Goal: Answer question/provide support: Share knowledge or assist other users

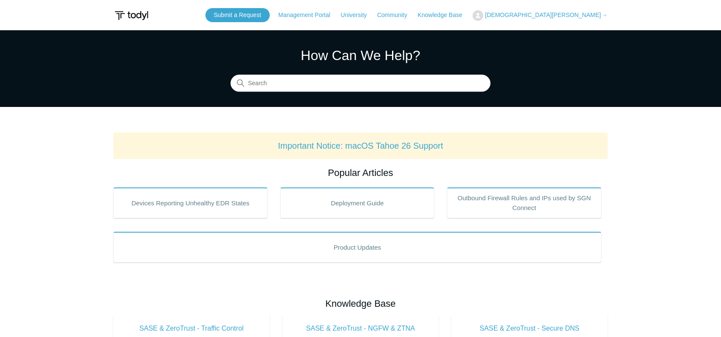
click at [565, 17] on span "[DEMOGRAPHIC_DATA][PERSON_NAME]" at bounding box center [543, 15] width 116 height 7
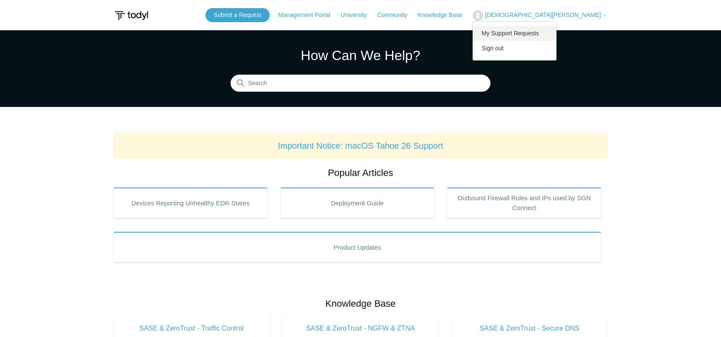
click at [556, 35] on link "My Support Requests" at bounding box center [514, 33] width 83 height 15
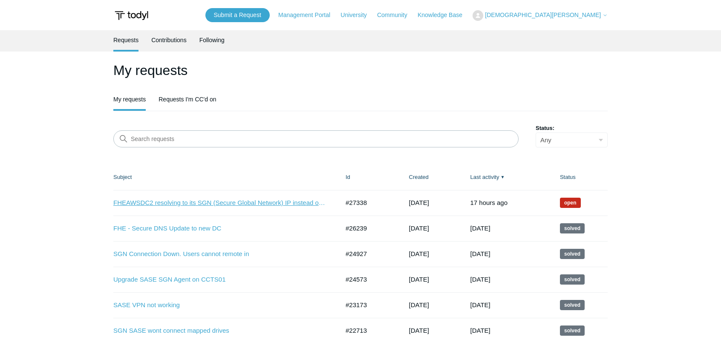
click at [219, 202] on link "FHEAWSDC2 resolving to its SGN (Secure Global Network) IP instead of its LAN IP" at bounding box center [219, 203] width 213 height 10
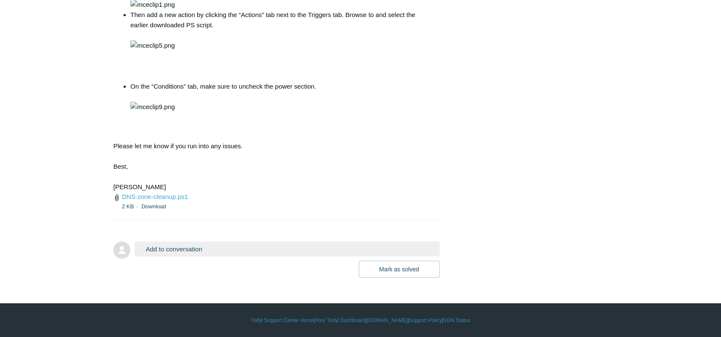
scroll to position [4044, 0]
click at [180, 199] on link "DNS-zone-cleanup.ps1" at bounding box center [155, 196] width 66 height 7
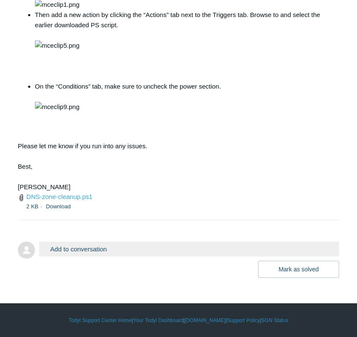
scroll to position [3661, 0]
click at [79, 51] on img at bounding box center [57, 45] width 44 height 10
click at [275, 211] on li "DNS-zone-cleanup.ps1 2 KB Download" at bounding box center [174, 201] width 312 height 19
click at [87, 256] on button "Add to conversation" at bounding box center [189, 249] width 300 height 15
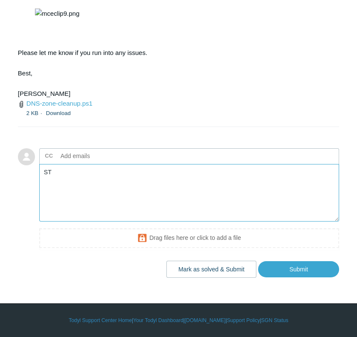
type textarea "S"
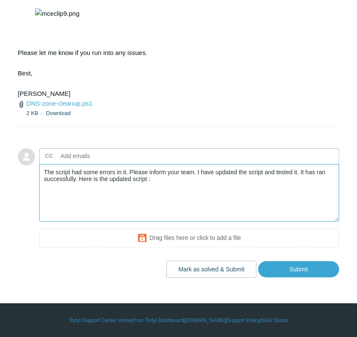
paste textarea "# Define the root domains as an array $RootDomains = @("floridahouse.local") # …"
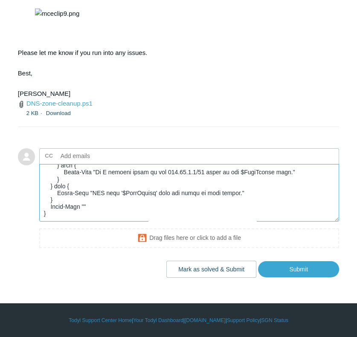
scroll to position [267, 0]
click at [192, 215] on textarea "Add your reply" at bounding box center [189, 193] width 300 height 58
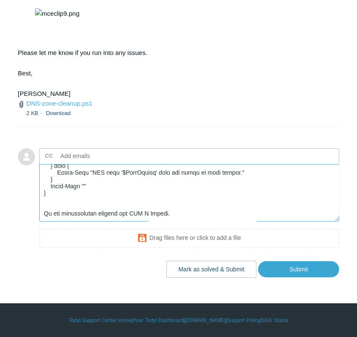
scroll to position [291, 0]
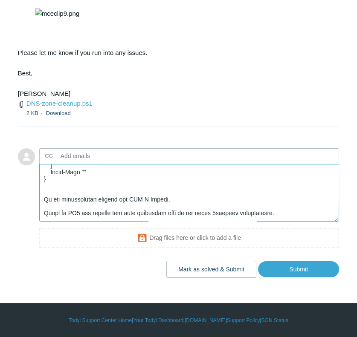
click at [215, 217] on textarea "Add your reply" at bounding box center [189, 193] width 300 height 58
click at [290, 219] on textarea "Add your reply" at bounding box center [189, 193] width 300 height 58
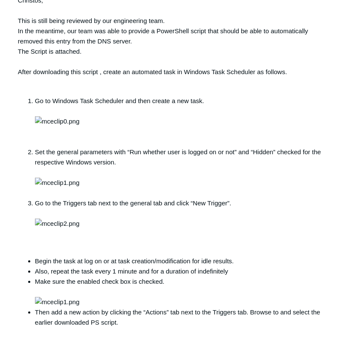
scroll to position [2710, 0]
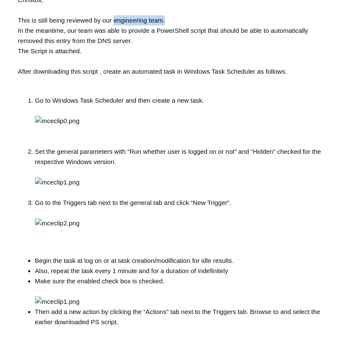
drag, startPoint x: 164, startPoint y: 80, endPoint x: 113, endPoint y: 82, distance: 50.7
click at [113, 82] on div "Christos, This is still being reviewed by our engineering team. In the meantime…" at bounding box center [174, 242] width 312 height 494
copy div "engineering team."
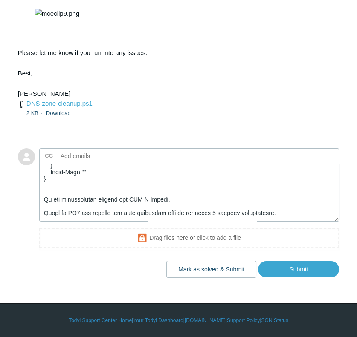
scroll to position [4158, 0]
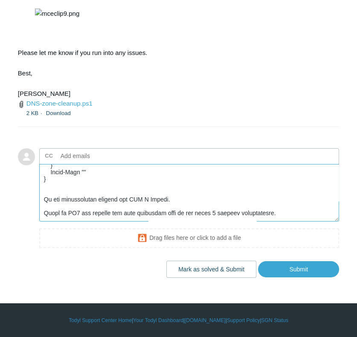
click at [281, 217] on textarea "Add your reply" at bounding box center [189, 193] width 300 height 58
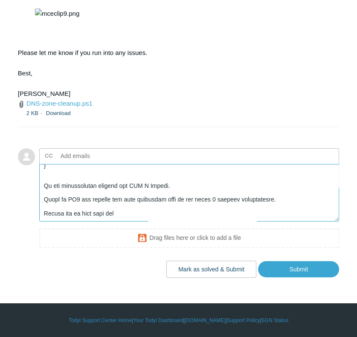
paste textarea "engineering team."
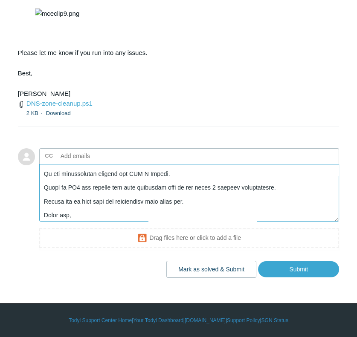
scroll to position [322, 0]
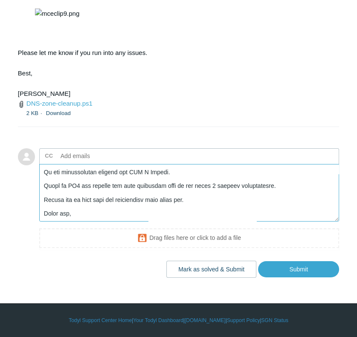
drag, startPoint x: 61, startPoint y: 171, endPoint x: 39, endPoint y: 168, distance: 22.4
click at [39, 168] on textarea "Add your reply" at bounding box center [189, 193] width 300 height 58
click at [50, 175] on textarea "Add your reply" at bounding box center [189, 193] width 300 height 58
click at [46, 178] on textarea "Add your reply" at bounding box center [189, 193] width 300 height 58
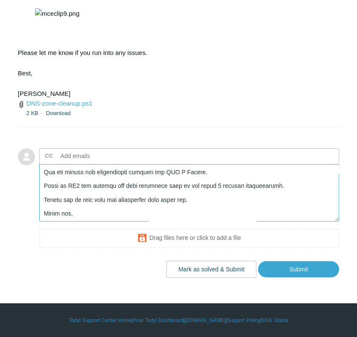
click at [221, 177] on textarea "Add your reply" at bounding box center [189, 193] width 300 height 58
click at [274, 192] on textarea "Add your reply" at bounding box center [189, 193] width 300 height 58
click at [216, 202] on textarea "Add your reply" at bounding box center [189, 193] width 300 height 58
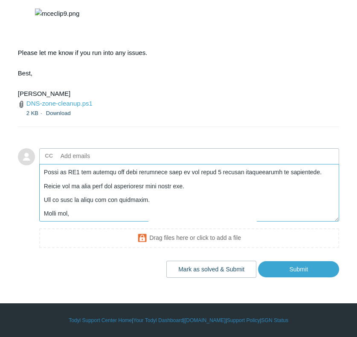
scroll to position [336, 0]
type textarea "The script had some errors in it. Please inform your team. I have updated the s…"
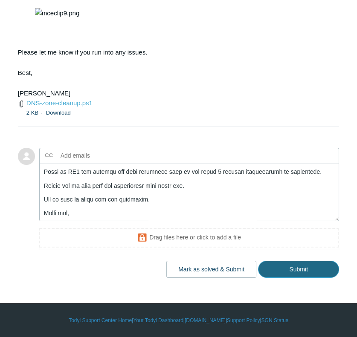
click at [296, 268] on input "Submit" at bounding box center [298, 269] width 81 height 17
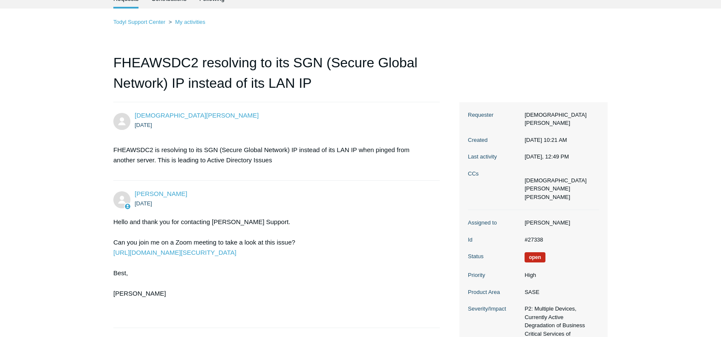
scroll to position [21, 0]
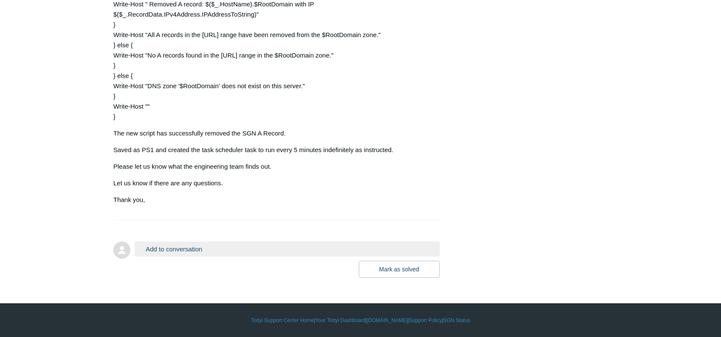
scroll to position [4613, 0]
click at [196, 251] on button "Add to conversation" at bounding box center [287, 249] width 305 height 15
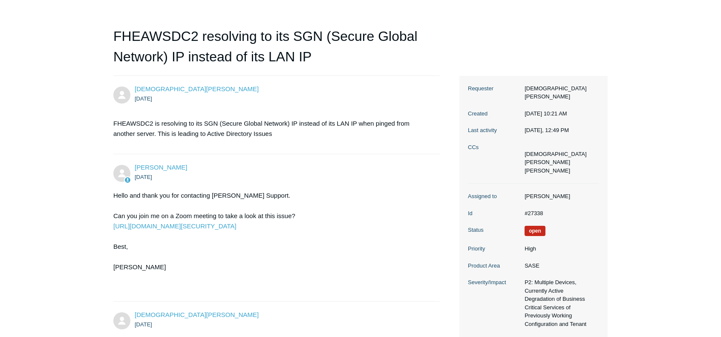
scroll to position [0, 0]
